Goal: Task Accomplishment & Management: Manage account settings

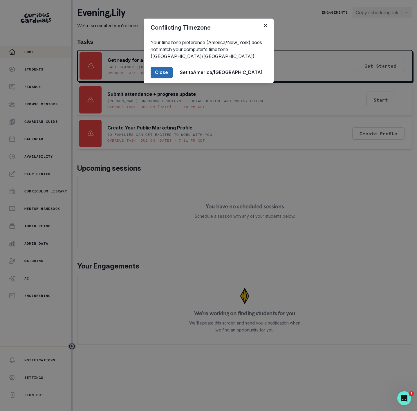
click at [173, 71] on button "Close" at bounding box center [162, 73] width 22 height 12
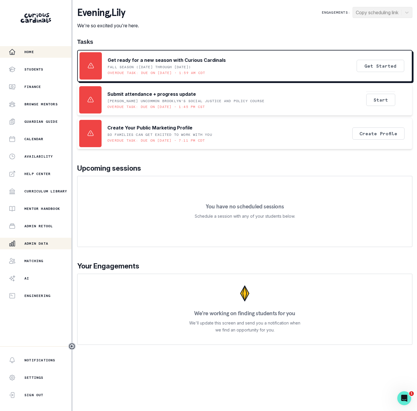
click at [50, 246] on div "Admin Data" at bounding box center [40, 243] width 63 height 7
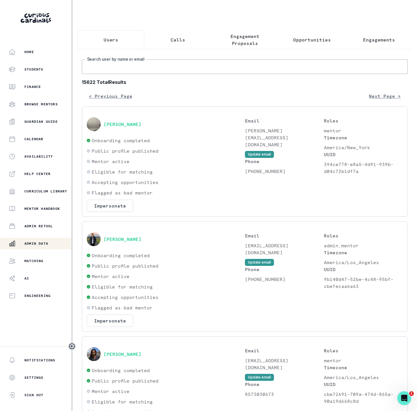
click at [120, 73] on input "Search user by name or email" at bounding box center [245, 66] width 326 height 15
paste input "[PERSON_NAME]"
type input "[PERSON_NAME]"
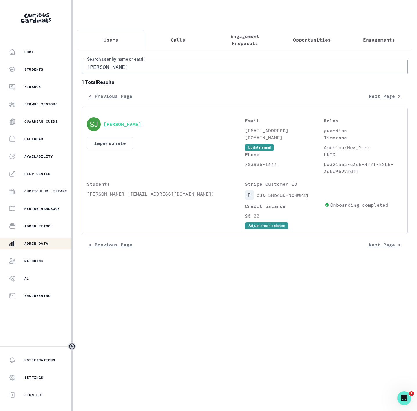
click at [250, 197] on icon "Copied to clipboard" at bounding box center [249, 195] width 3 height 4
click at [256, 229] on button "Adjust credit balance" at bounding box center [267, 225] width 44 height 7
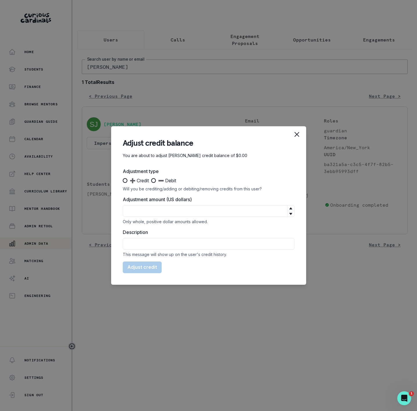
click at [125, 180] on span at bounding box center [125, 180] width 5 height 5
click at [123, 181] on input "➕ Credit" at bounding box center [122, 181] width 0 height 0
radio input "true"
click at [146, 210] on input "Adjustment amount (US dollars)" at bounding box center [209, 211] width 172 height 12
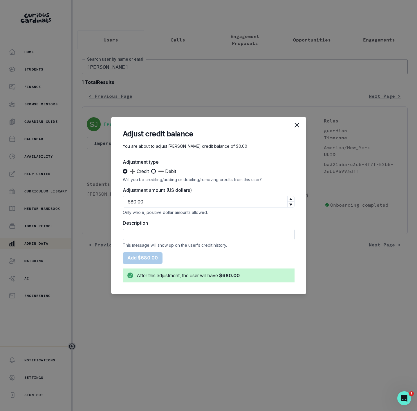
type input "680"
click at [152, 232] on input "Description" at bounding box center [209, 235] width 172 height 12
drag, startPoint x: 150, startPoint y: 233, endPoint x: 98, endPoint y: 232, distance: 52.0
click at [99, 232] on div "Adjust credit balance You are about to adjust [PERSON_NAME] credit balance of $…" at bounding box center [208, 205] width 417 height 411
paste input "Session Subscription (discounted special)"
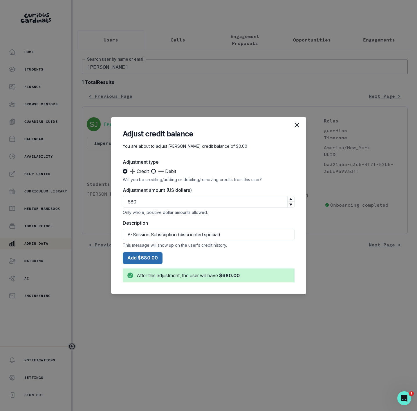
type input "8-Session Subscription (discounted special)"
click at [145, 259] on button "Add $680.00" at bounding box center [143, 258] width 40 height 12
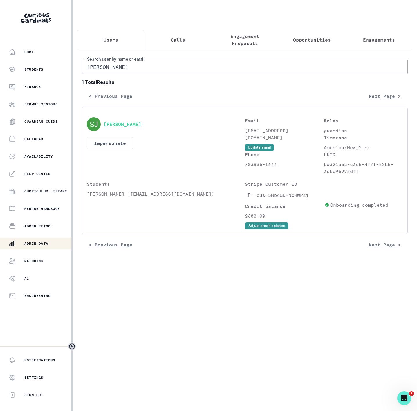
drag, startPoint x: 135, startPoint y: 131, endPoint x: 115, endPoint y: 128, distance: 20.2
click at [104, 128] on div "[PERSON_NAME]" at bounding box center [166, 124] width 158 height 14
click at [264, 229] on button "Adjust credit balance" at bounding box center [267, 225] width 44 height 7
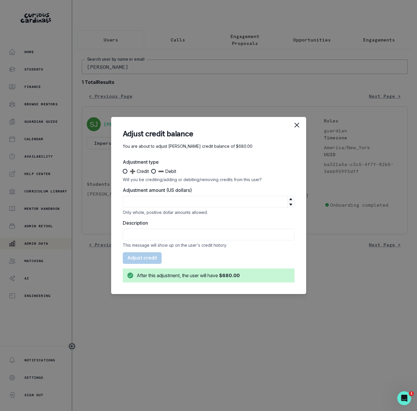
click at [154, 171] on span at bounding box center [153, 171] width 5 height 5
click at [151, 171] on input "➖ Debit" at bounding box center [151, 171] width 0 height 0
radio input "true"
click at [145, 202] on input "Adjustment amount (US dollars)" at bounding box center [209, 202] width 172 height 12
click at [138, 236] on input "Description" at bounding box center [209, 235] width 172 height 12
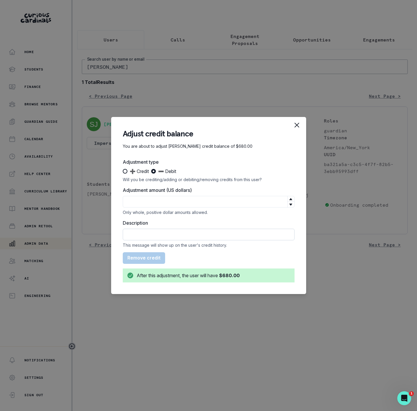
paste input "Time: [DATE] 2:30 PM PDT -- Duration: 90 minutes -- Attendance: Lesson attended…"
type input "Time: [DATE] 2:30 PM PDT -- Duration: 90 minutes -- Attendance: Lesson attended…"
click at [134, 200] on input "Adjustment amount (US dollars)" at bounding box center [209, 202] width 172 height 12
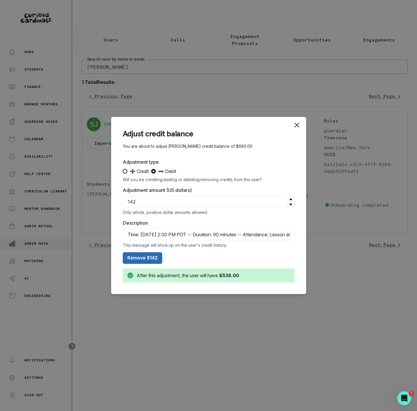
type input "142"
click at [144, 258] on button "Remove $142" at bounding box center [142, 258] width 39 height 12
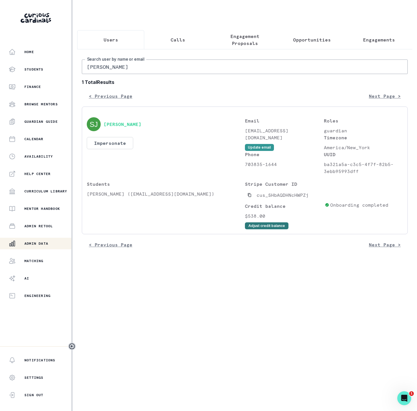
click at [261, 229] on button "Adjust credit balance" at bounding box center [267, 225] width 44 height 7
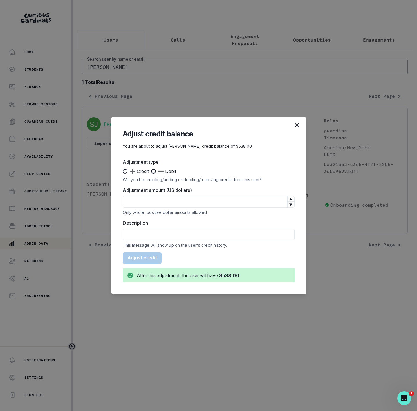
click at [154, 173] on span at bounding box center [153, 171] width 5 height 5
click at [151, 172] on input "➖ Debit" at bounding box center [151, 171] width 0 height 0
radio input "true"
click at [147, 229] on input "Description" at bounding box center [209, 235] width 172 height 12
paste input "Time: [DATE] 7:00 AM PDT -- Duration: 80 minutes -- Attendance: Lesson attended…"
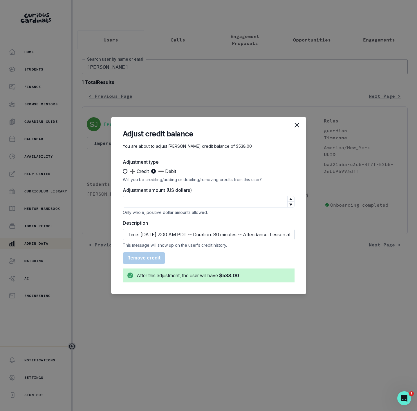
scroll to position [0, 155]
type input "Time: [DATE] 7:00 AM PDT -- Duration: 80 minutes -- Attendance: Lesson attended…"
click at [142, 202] on input "Adjustment amount (US dollars)" at bounding box center [209, 202] width 172 height 12
type input "127"
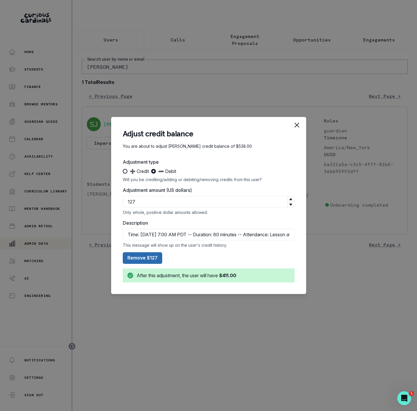
click at [150, 260] on button "Remove $127" at bounding box center [142, 258] width 39 height 12
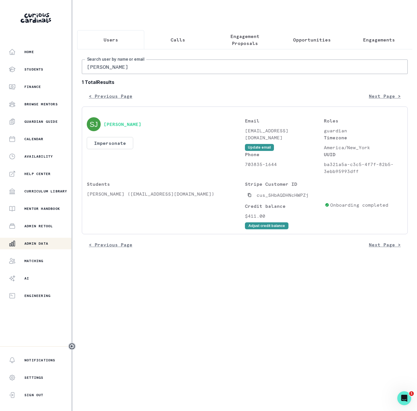
click at [130, 73] on input "[PERSON_NAME]" at bounding box center [245, 66] width 326 height 15
drag, startPoint x: 130, startPoint y: 73, endPoint x: 41, endPoint y: 76, distance: 88.8
click at [44, 75] on div "Home Students Finance Browse Mentors Guardian Guide Calendar Availability Help …" at bounding box center [208, 205] width 417 height 411
type input "[PERSON_NAME]"
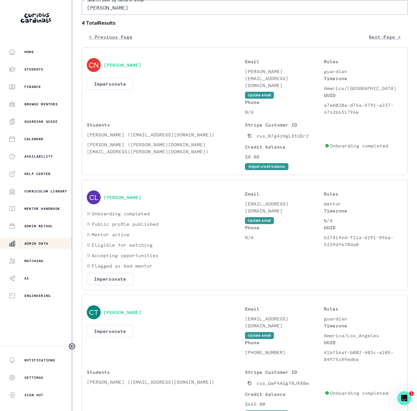
scroll to position [48, 0]
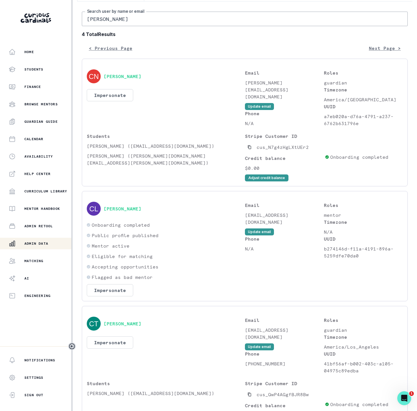
click at [122, 25] on input "[PERSON_NAME]" at bounding box center [245, 19] width 326 height 15
type input "[PERSON_NAME] b"
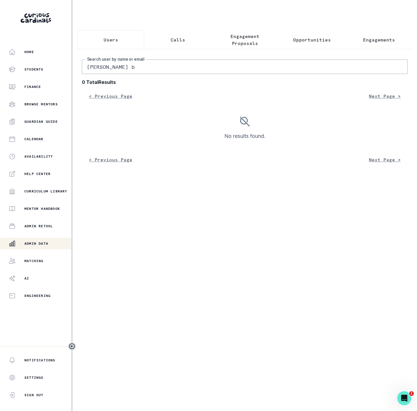
click at [137, 73] on input "[PERSON_NAME] b" at bounding box center [245, 66] width 326 height 15
click at [100, 72] on input "[PERSON_NAME] b" at bounding box center [245, 66] width 326 height 15
type input "[PERSON_NAME] b"
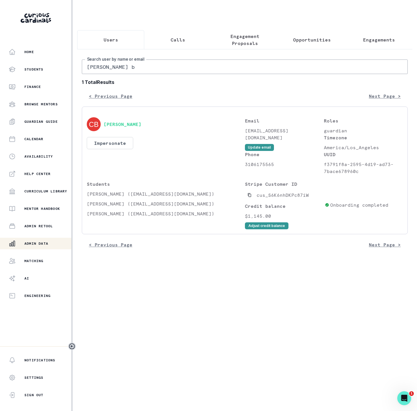
drag, startPoint x: 160, startPoint y: 134, endPoint x: 104, endPoint y: 139, distance: 56.8
click at [104, 139] on div "[PERSON_NAME] Impersonate Confirmation Are you sure? Impersonating means that w…" at bounding box center [166, 145] width 158 height 57
click at [202, 159] on div "[PERSON_NAME] Impersonate Confirmation Are you sure? Impersonating means that w…" at bounding box center [166, 145] width 158 height 57
drag, startPoint x: 106, startPoint y: 200, endPoint x: 134, endPoint y: 200, distance: 27.3
click at [134, 197] on p "[PERSON_NAME] ([EMAIL_ADDRESS][DOMAIN_NAME])" at bounding box center [166, 193] width 158 height 7
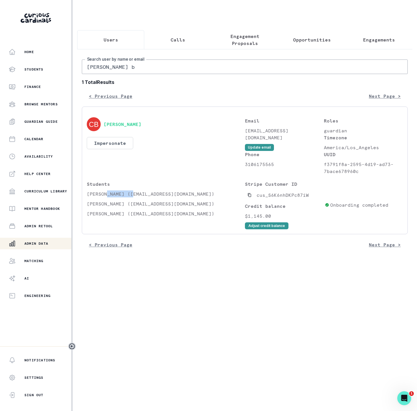
copy p "[PERSON_NAME]"
drag, startPoint x: 165, startPoint y: 134, endPoint x: 119, endPoint y: 134, distance: 45.6
click at [119, 131] on div "[PERSON_NAME]" at bounding box center [166, 124] width 158 height 14
drag, startPoint x: 107, startPoint y: 201, endPoint x: 134, endPoint y: 201, distance: 27.0
click at [134, 197] on p "[PERSON_NAME] ([EMAIL_ADDRESS][DOMAIN_NAME])" at bounding box center [166, 193] width 158 height 7
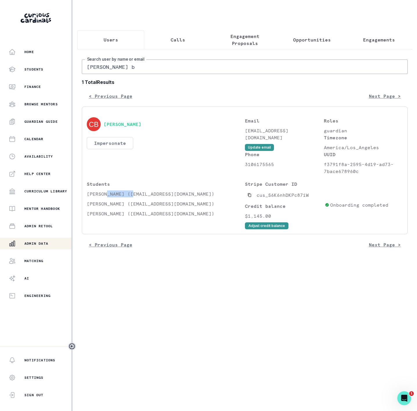
copy p "[PERSON_NAME]"
